Goal: Task Accomplishment & Management: Manage account settings

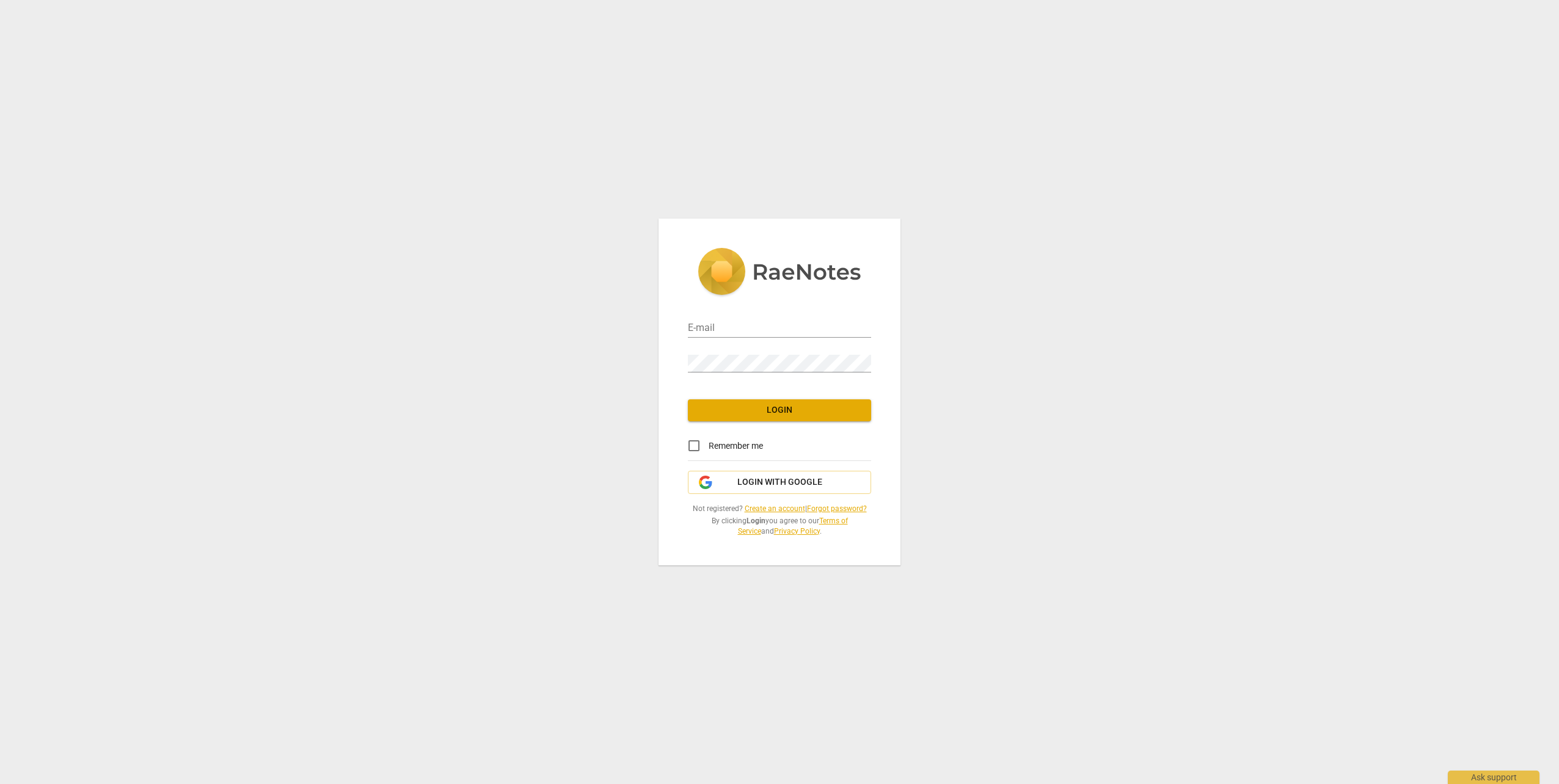
type input "[PERSON_NAME][EMAIL_ADDRESS][PERSON_NAME][DOMAIN_NAME]"
click at [778, 406] on span "Login" at bounding box center [780, 410] width 164 height 12
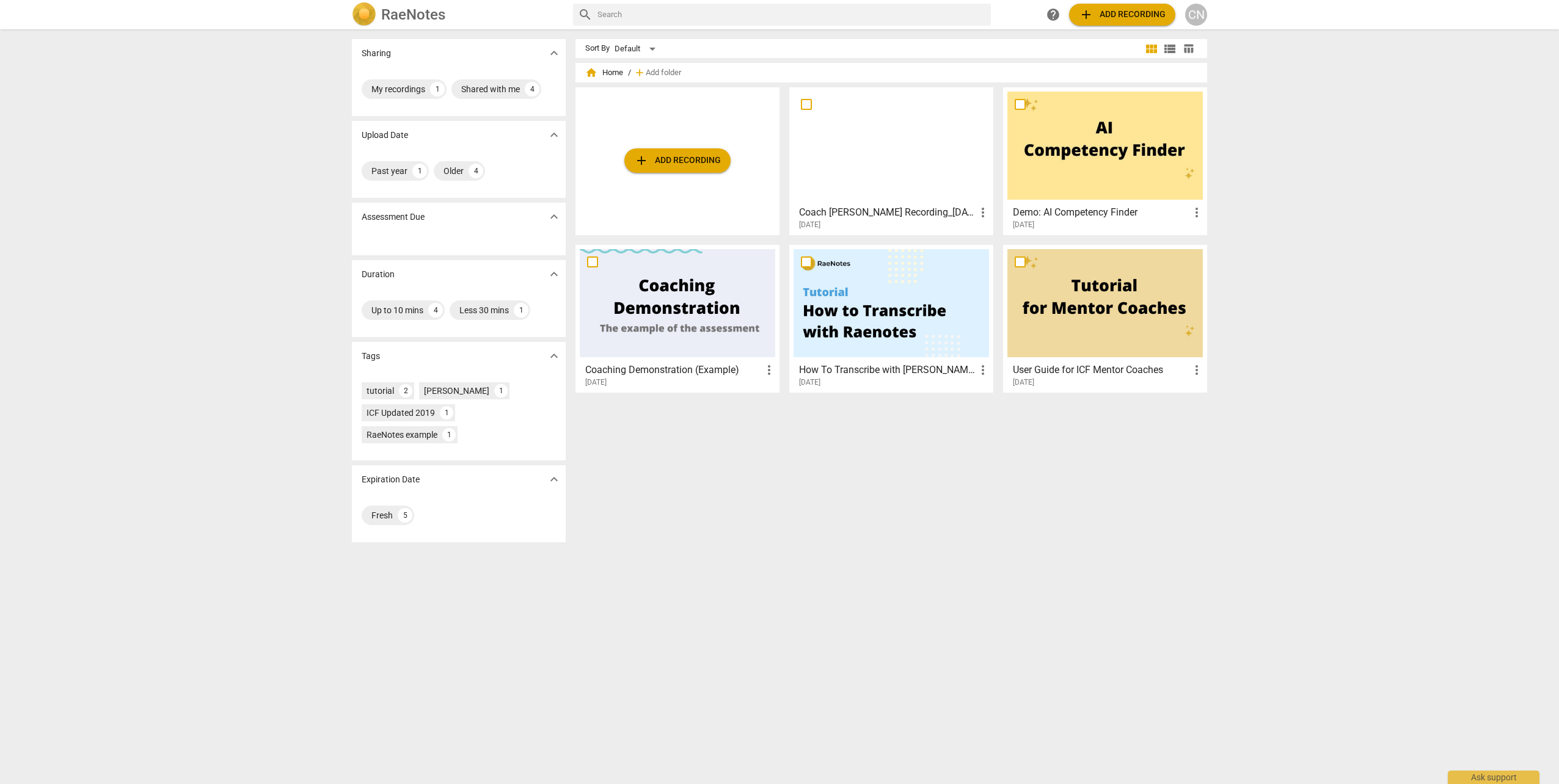
click at [675, 158] on span "add Add recording" at bounding box center [677, 160] width 87 height 15
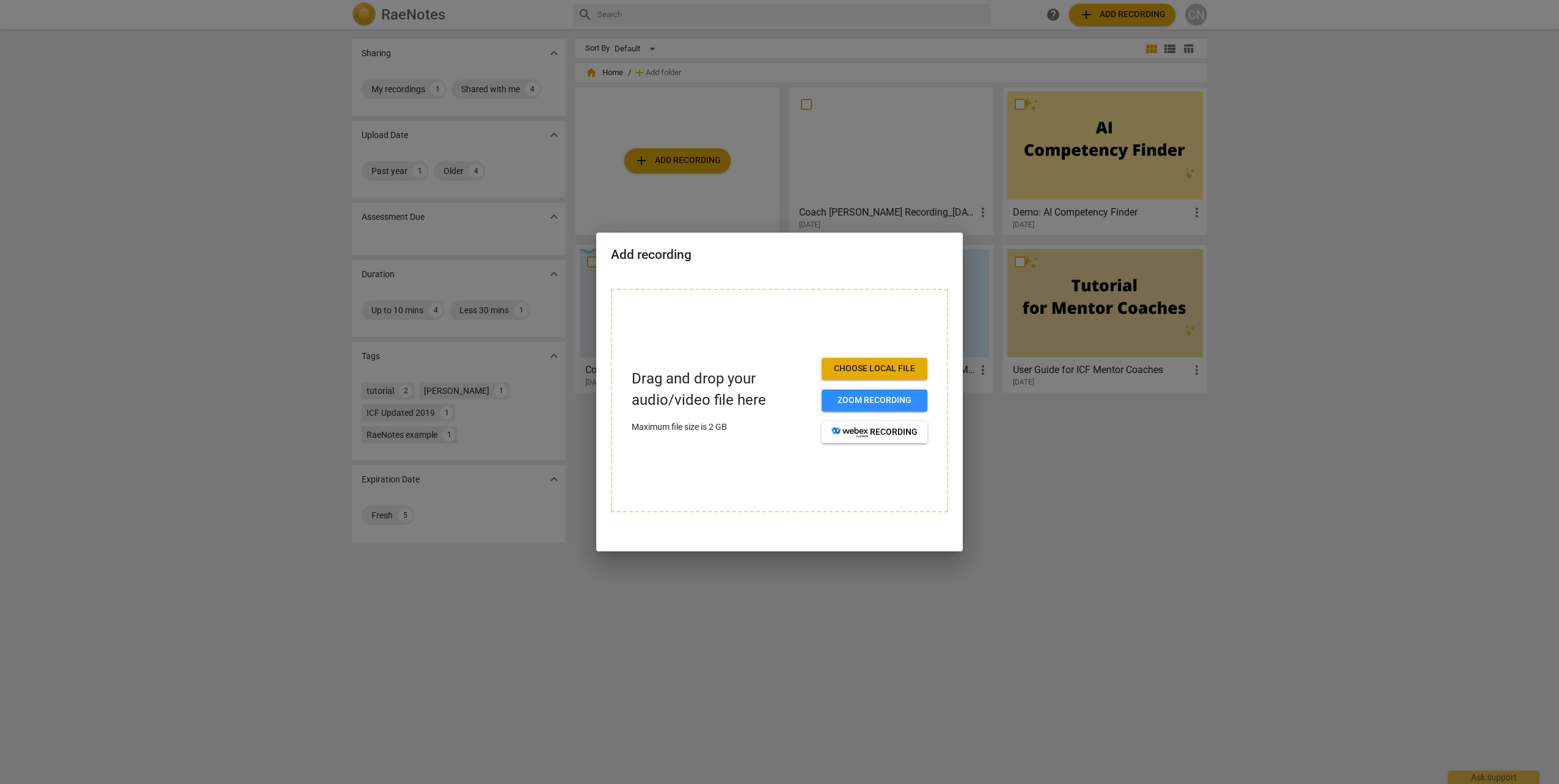
click at [885, 364] on span "Choose local file" at bounding box center [873, 369] width 86 height 12
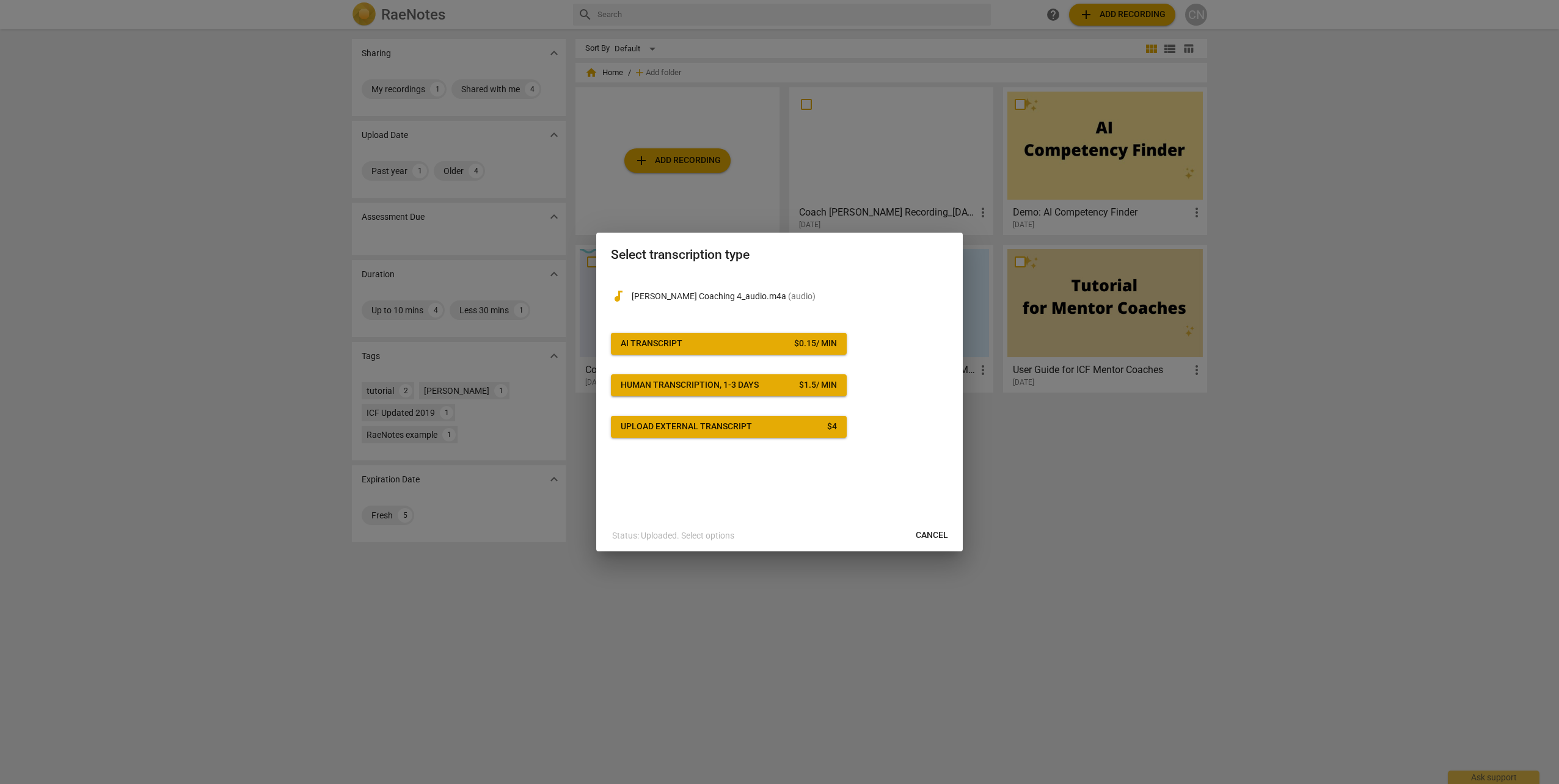
click at [771, 520] on div "audiotrack [PERSON_NAME] Coaching 4_audio.m4a ( audio ) AI Transcript $ 0.15 / …" at bounding box center [780, 397] width 367 height 246
click at [931, 531] on span "Cancel" at bounding box center [932, 535] width 32 height 12
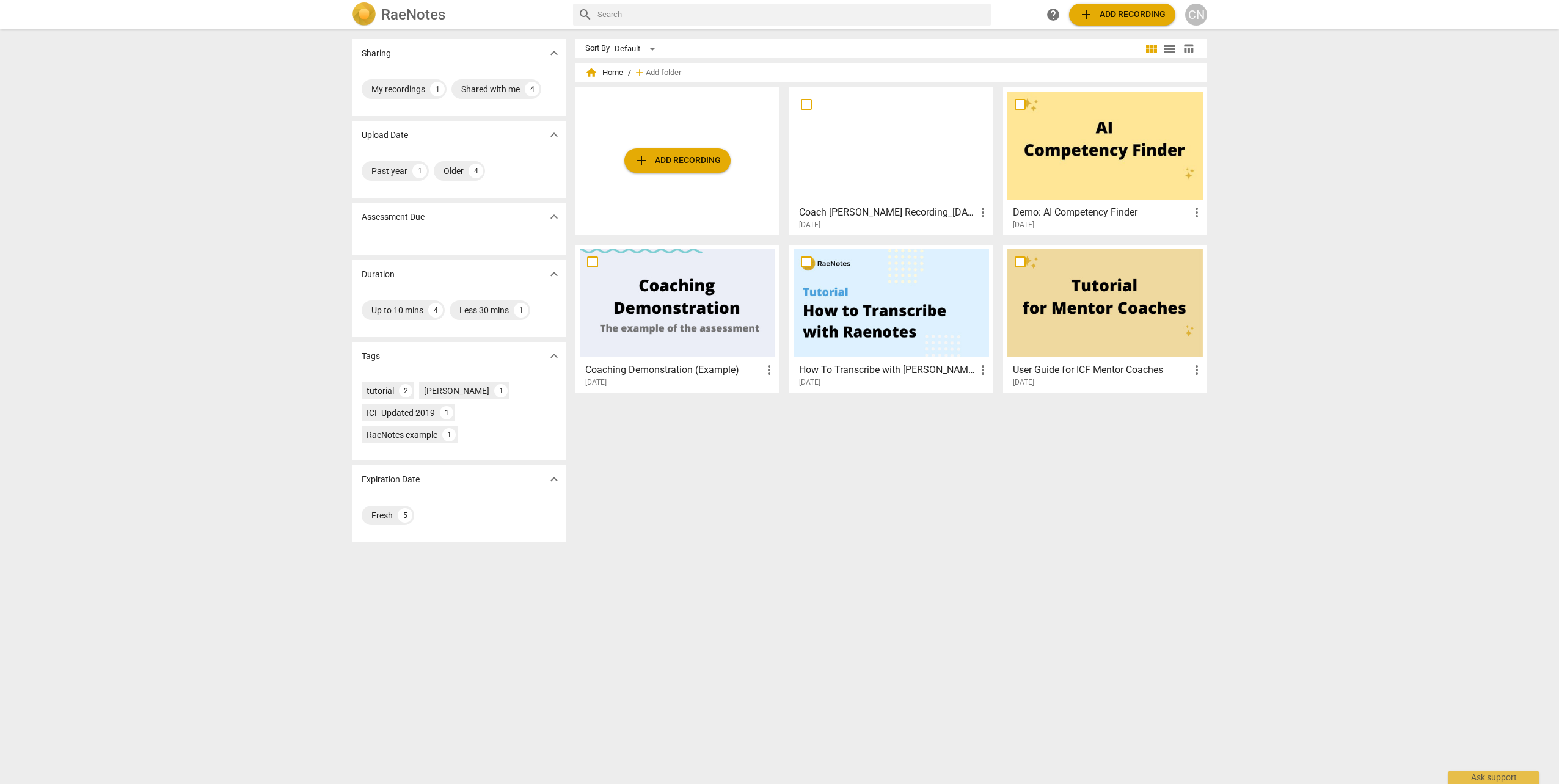
click at [1190, 14] on div "CN" at bounding box center [1196, 15] width 22 height 22
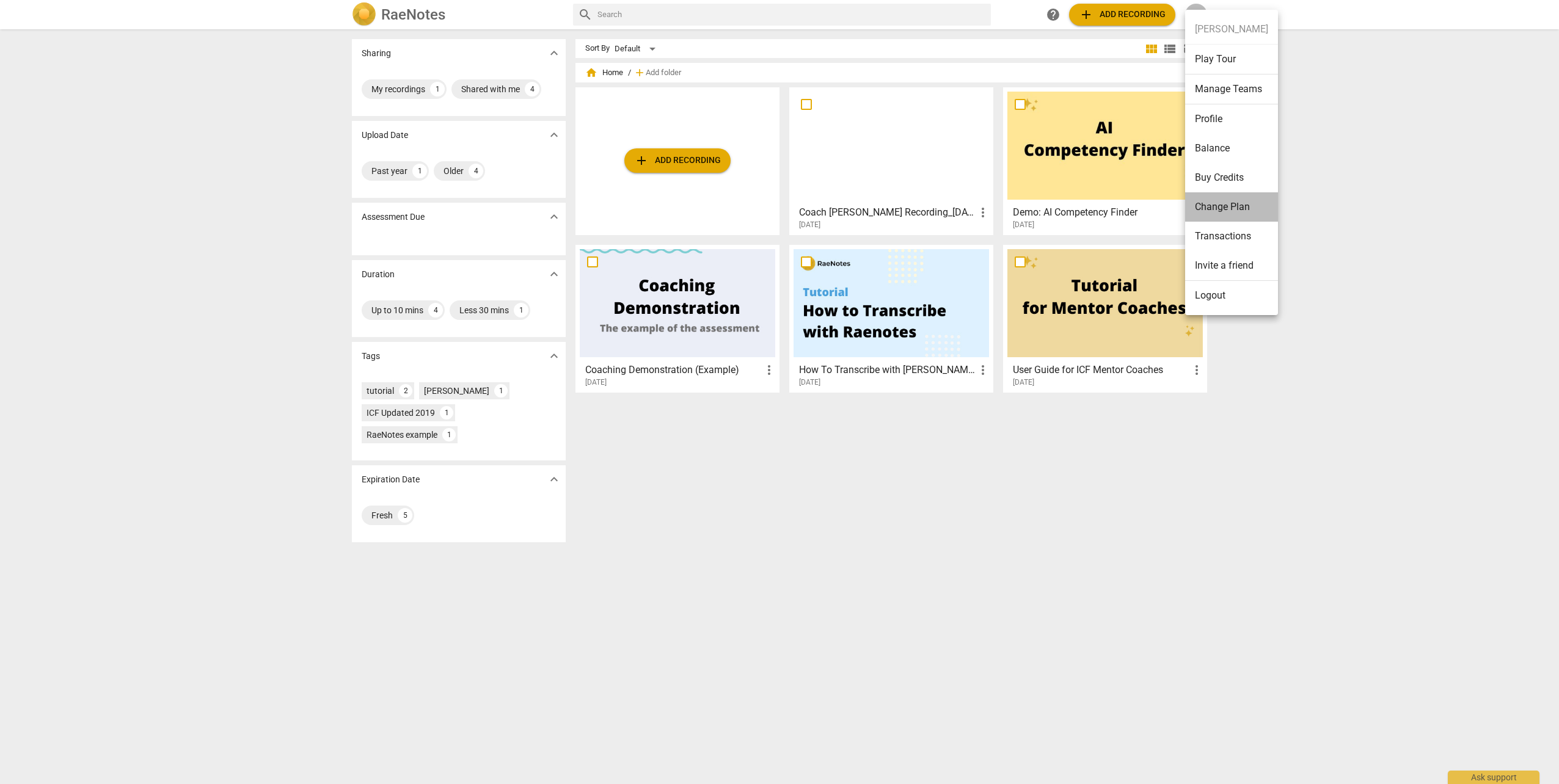
click at [1263, 209] on li "Change Plan" at bounding box center [1231, 207] width 93 height 29
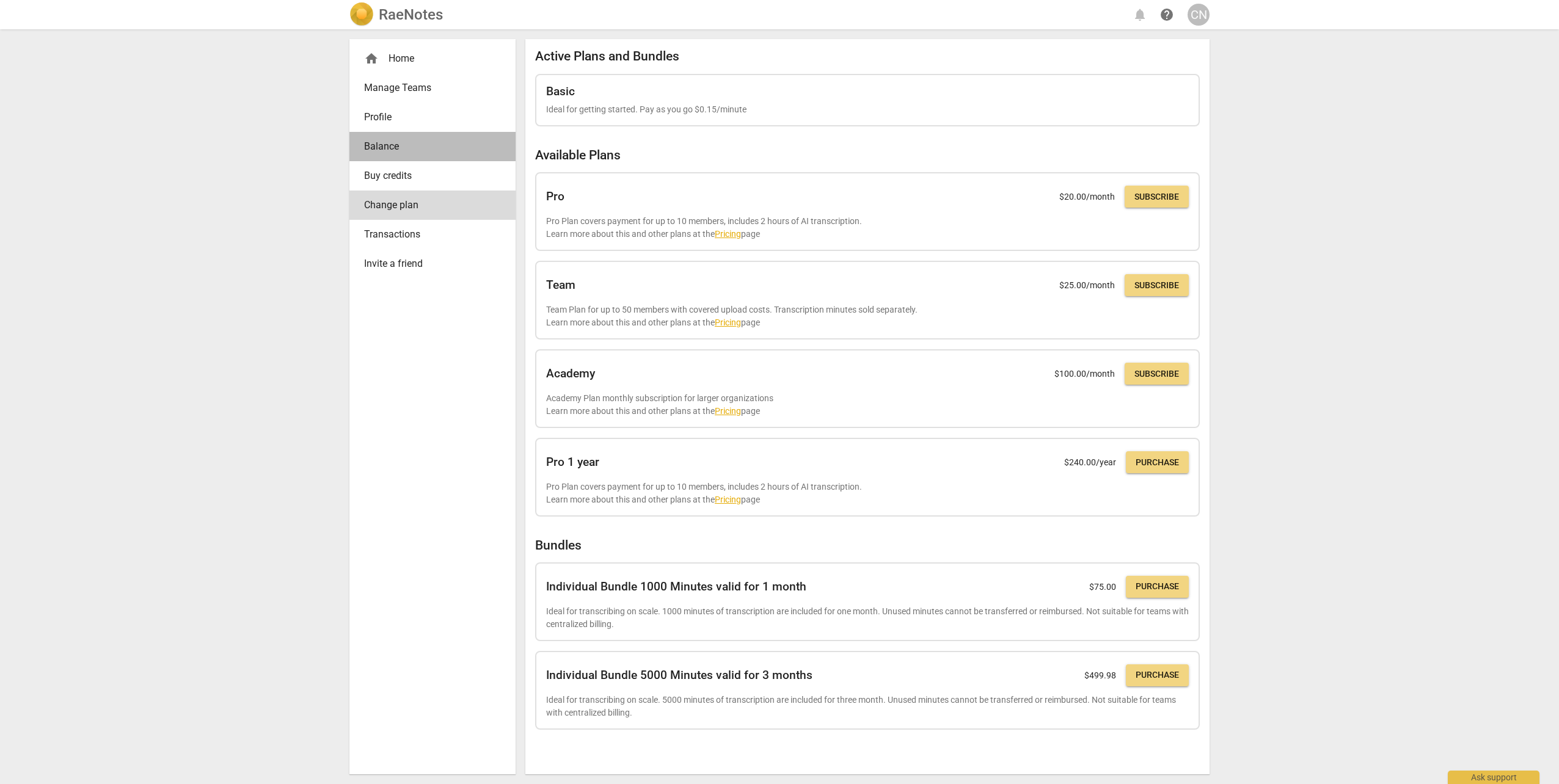
click at [411, 138] on link "Balance" at bounding box center [432, 146] width 166 height 29
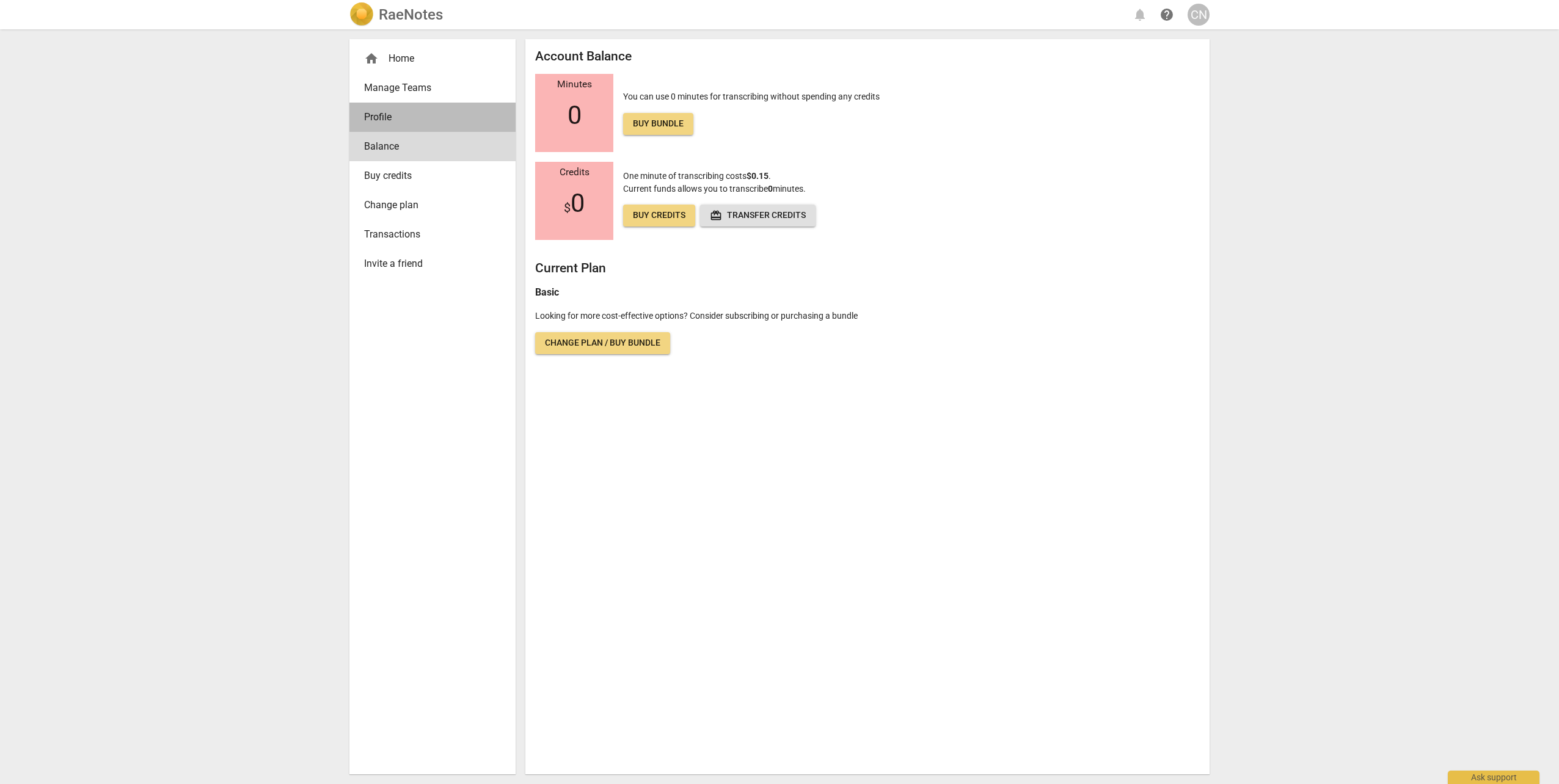
click at [418, 115] on span "Profile" at bounding box center [428, 117] width 127 height 15
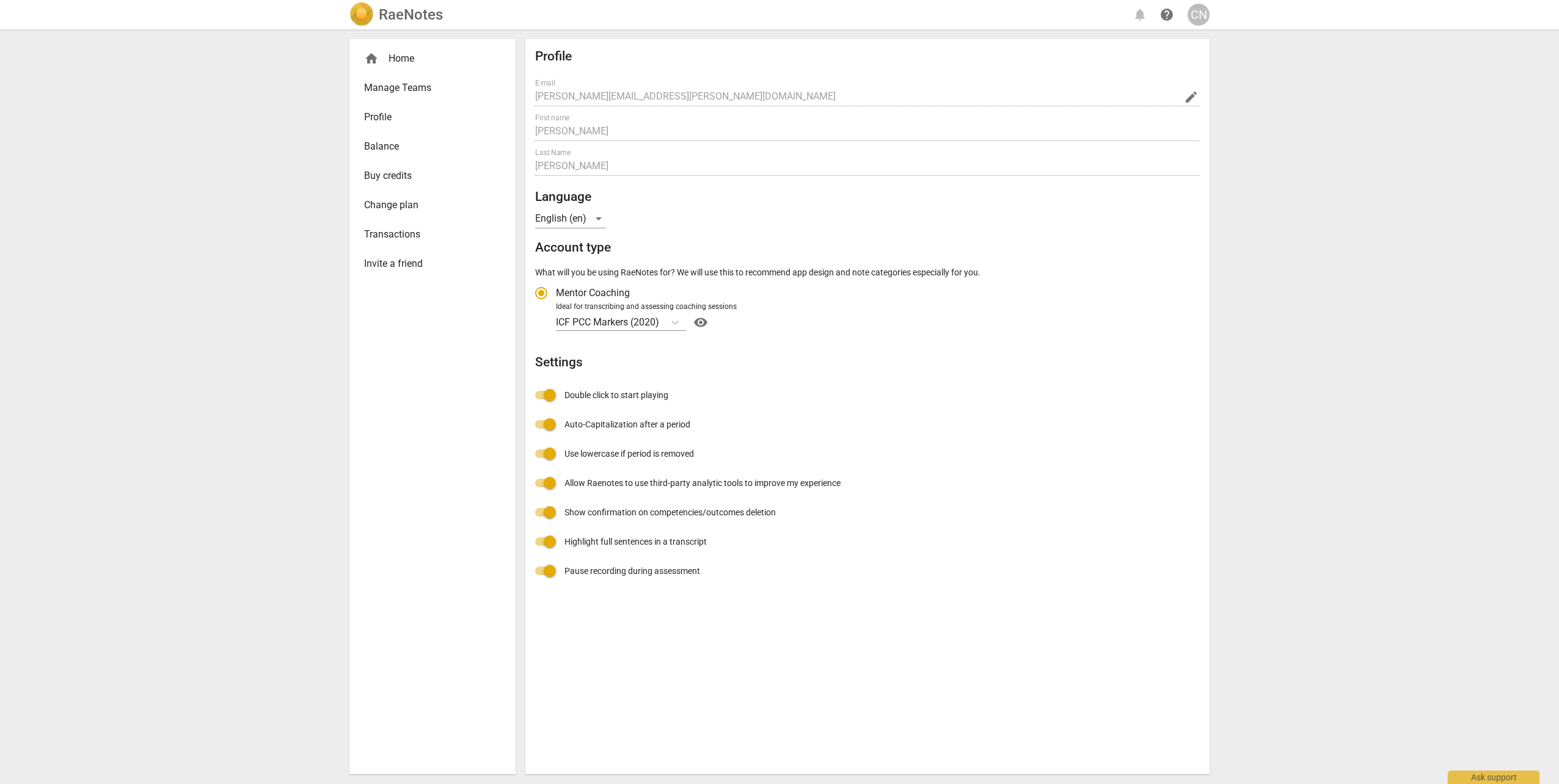
radio input "false"
click at [426, 82] on span "Manage Teams" at bounding box center [428, 88] width 127 height 15
